Goal: Navigation & Orientation: Understand site structure

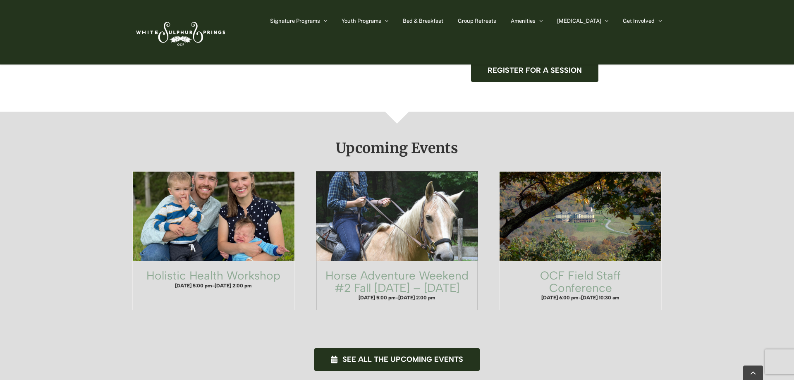
scroll to position [464, 0]
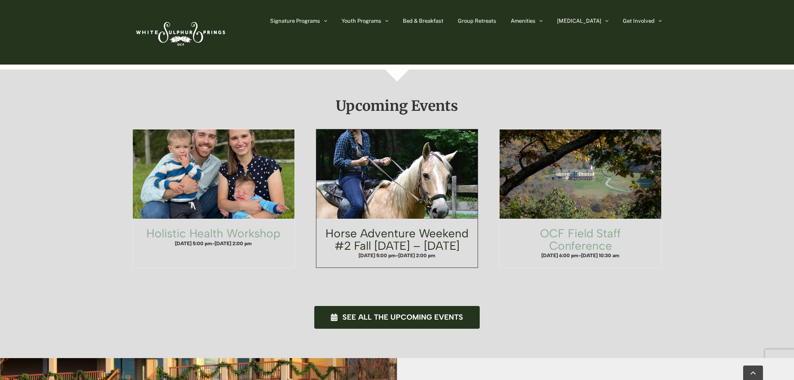
click at [395, 226] on link "Horse Adventure Weekend #2 Fall Friday – Sunday" at bounding box center [396, 239] width 143 height 26
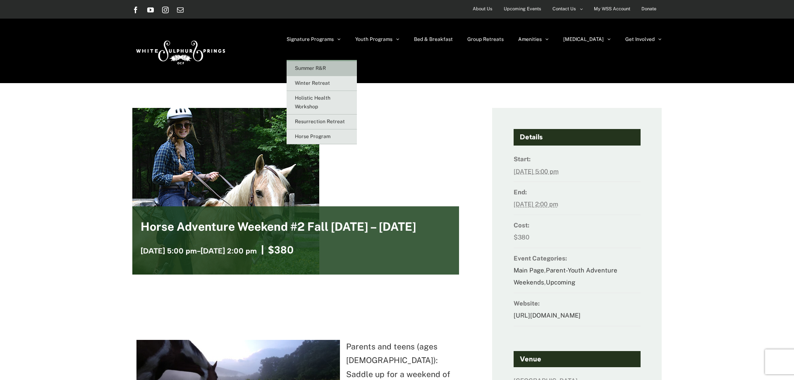
click at [326, 68] on span "Summer R&R" at bounding box center [310, 68] width 31 height 6
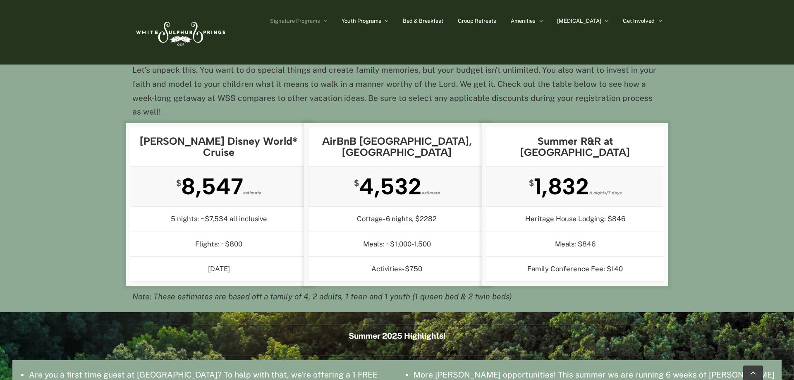
scroll to position [684, 0]
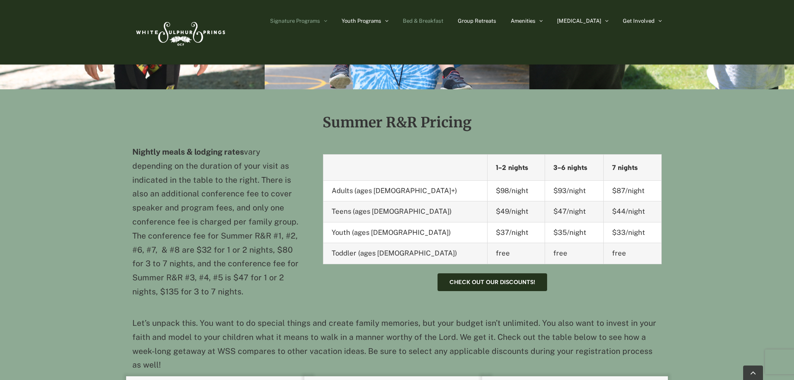
click at [443, 21] on span "Bed & Breakfast" at bounding box center [423, 20] width 41 height 5
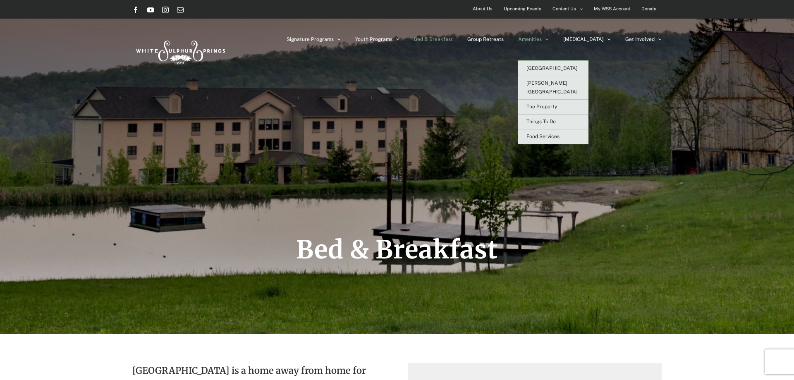
click at [549, 40] on link "Amenities" at bounding box center [533, 39] width 31 height 41
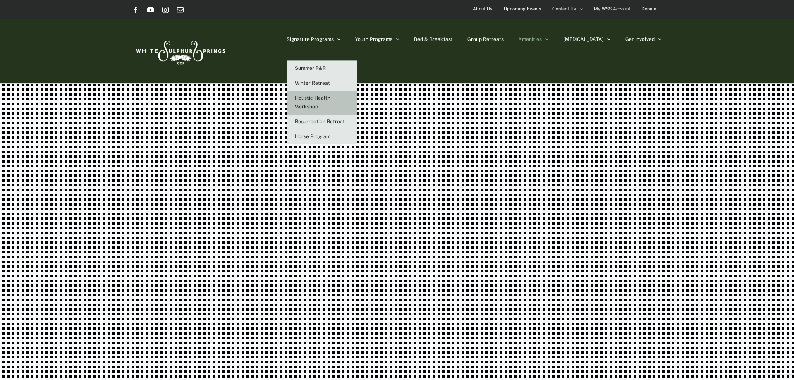
click at [330, 96] on span "Holistic Health Workshop" at bounding box center [313, 102] width 36 height 14
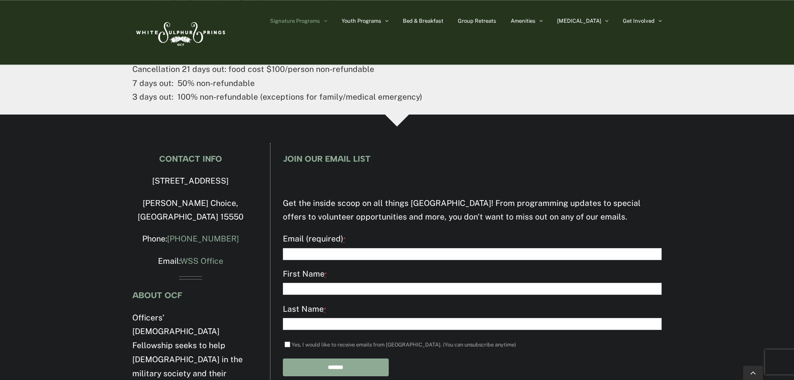
scroll to position [1476, 0]
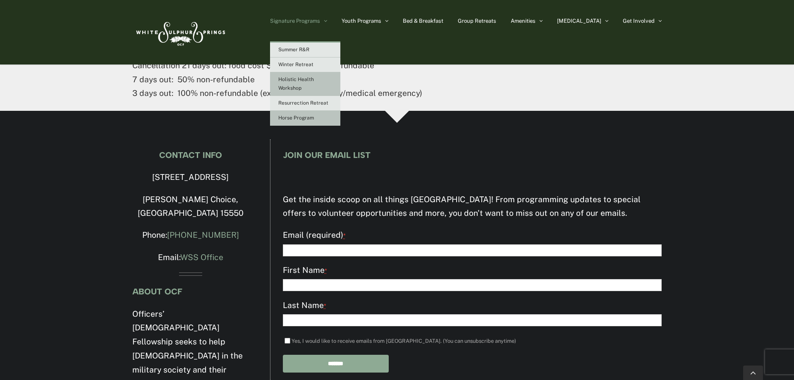
click at [314, 117] on span "Horse Program" at bounding box center [296, 118] width 36 height 6
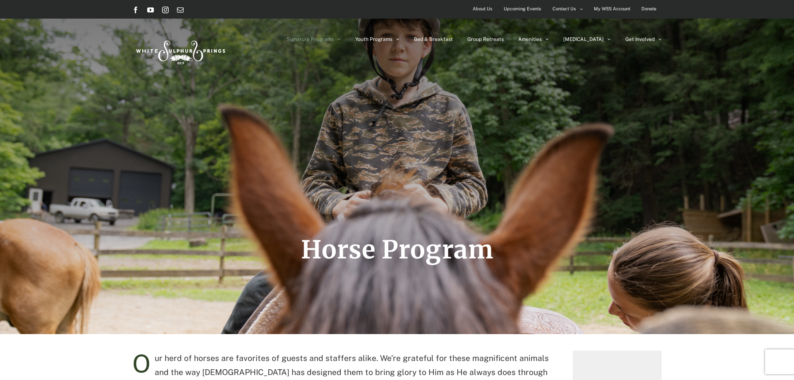
drag, startPoint x: 736, startPoint y: 143, endPoint x: 736, endPoint y: 49, distance: 94.7
click at [530, 7] on span "Upcoming Events" at bounding box center [523, 9] width 38 height 12
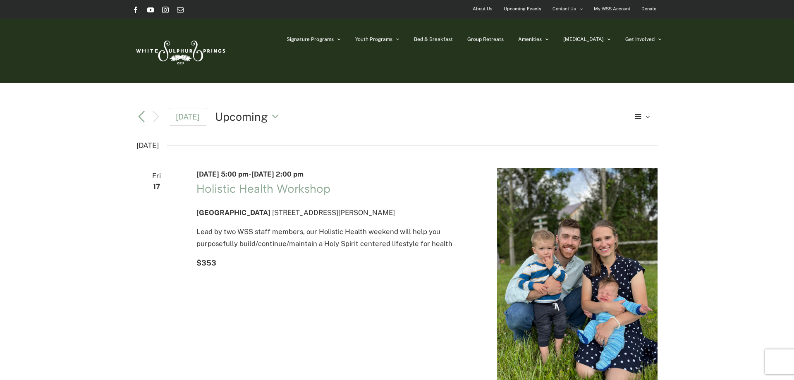
click at [483, 9] on span "About Us" at bounding box center [483, 9] width 20 height 12
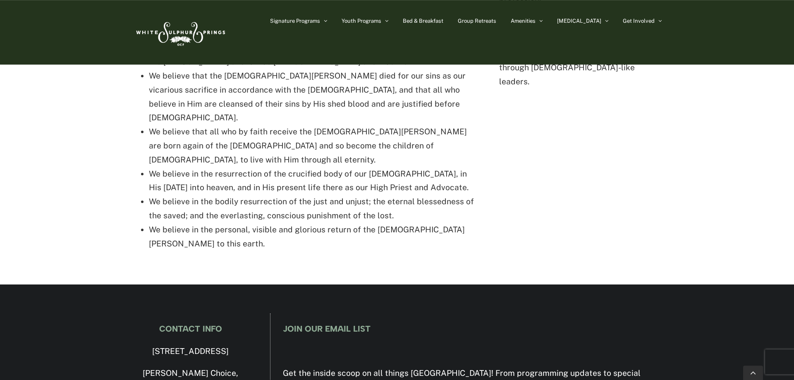
scroll to position [1765, 0]
